Goal: Information Seeking & Learning: Learn about a topic

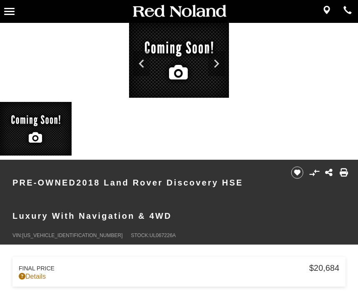
click at [331, 78] on div "/" at bounding box center [179, 91] width 358 height 137
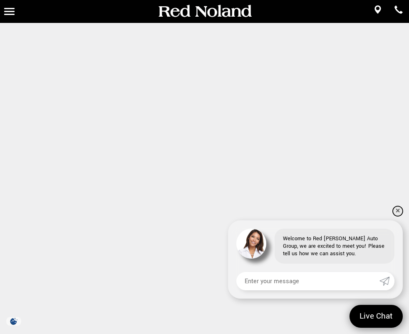
click at [358, 206] on link "✕" at bounding box center [398, 211] width 10 height 10
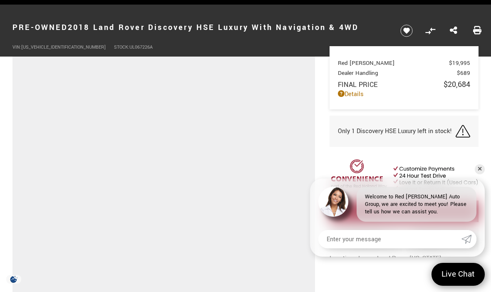
scroll to position [18, 0]
